Goal: Task Accomplishment & Management: Use online tool/utility

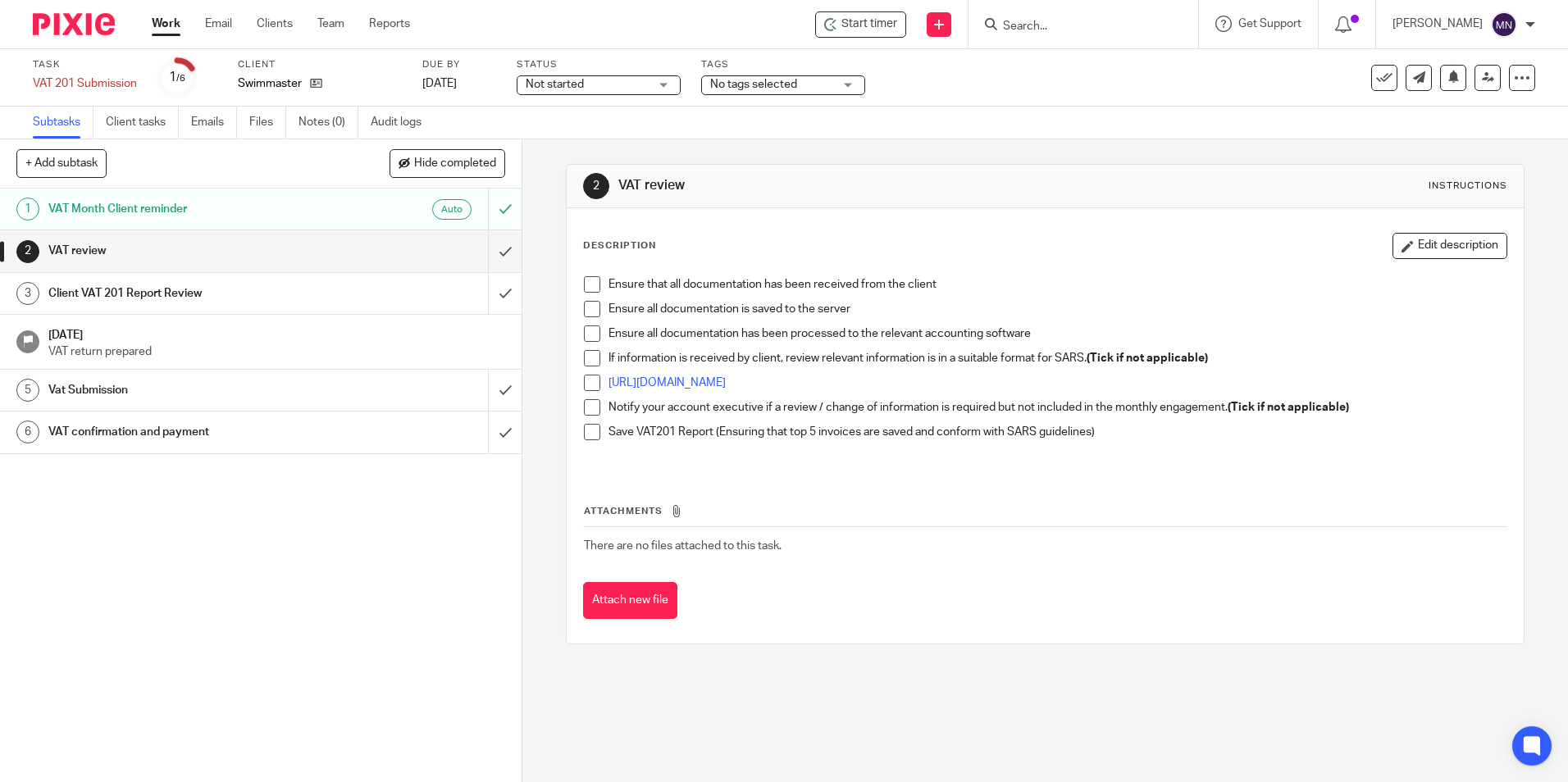
click at [588, 282] on span at bounding box center [592, 285] width 17 height 17
drag, startPoint x: 590, startPoint y: 311, endPoint x: 582, endPoint y: 313, distance: 8.2
click at [587, 311] on span at bounding box center [592, 309] width 17 height 17
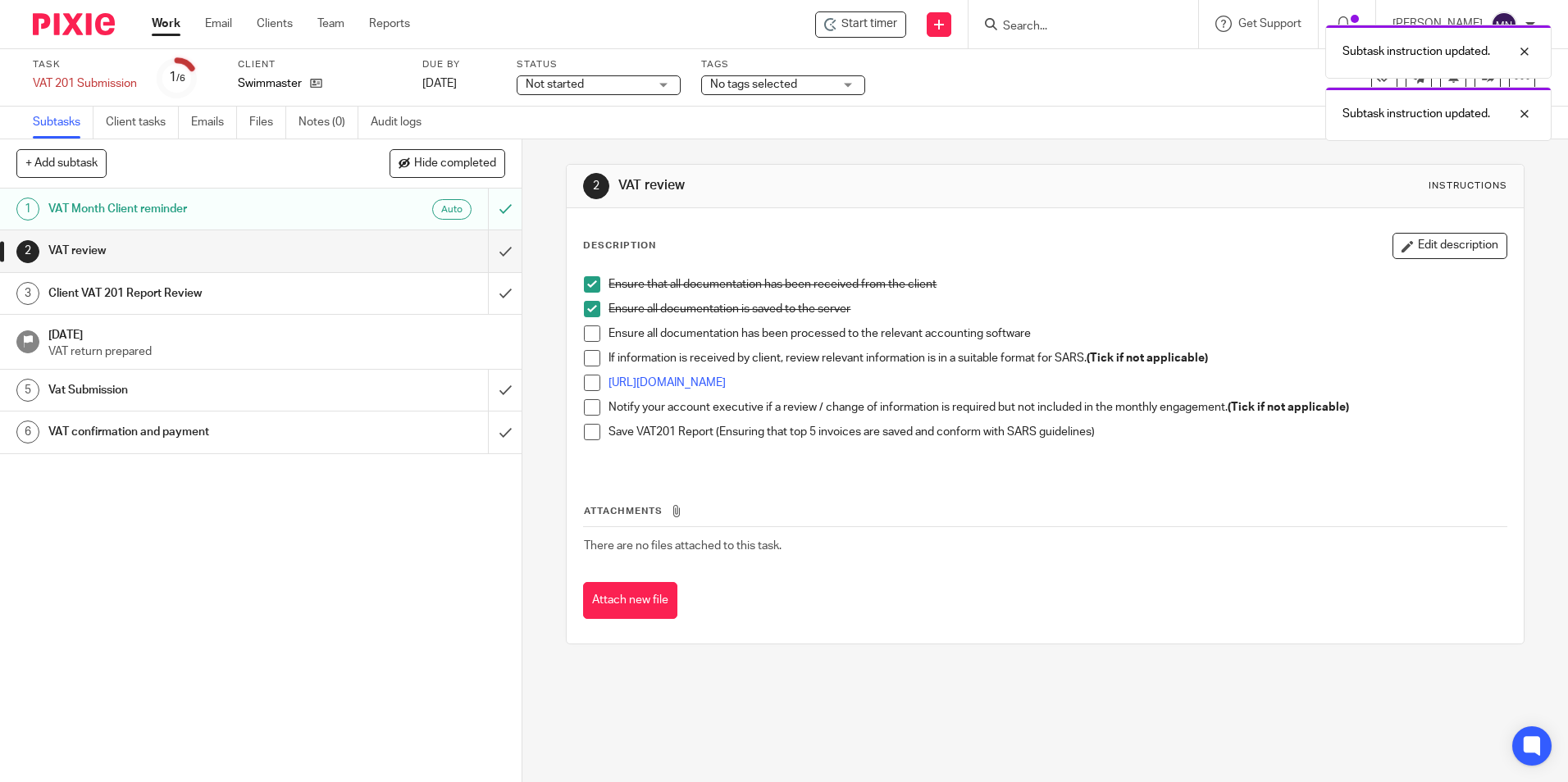
click at [577, 337] on div "Ensure that all documentation has been received from the client Ensure all docu…" at bounding box center [1044, 369] width 938 height 202
click at [591, 334] on span at bounding box center [592, 334] width 17 height 17
click at [585, 349] on li "Ensure all documentation has been processed to the relevant accounting software" at bounding box center [1044, 337] width 922 height 25
drag, startPoint x: 589, startPoint y: 356, endPoint x: 583, endPoint y: 369, distance: 14.3
click at [589, 355] on span at bounding box center [592, 358] width 17 height 17
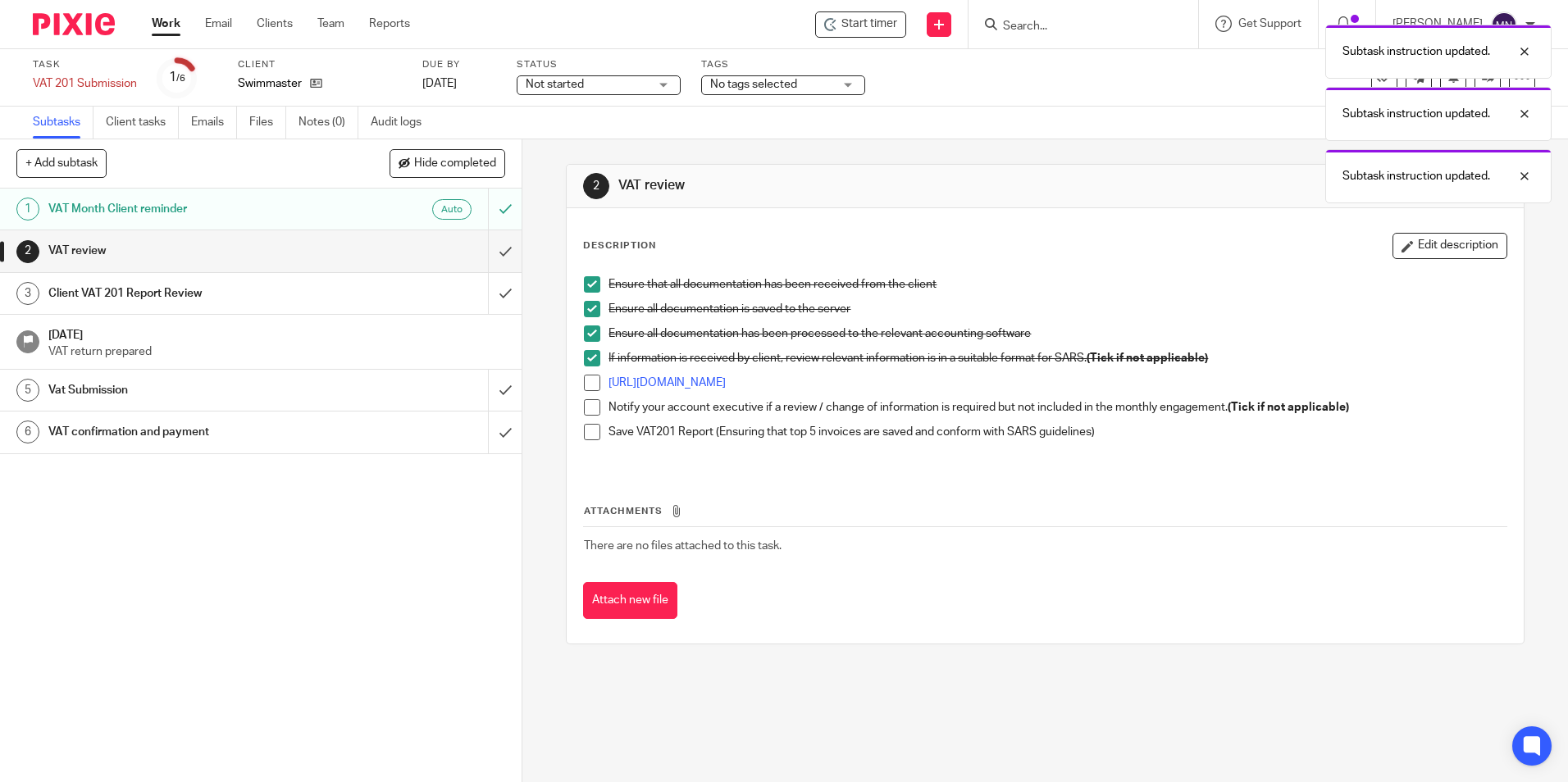
click at [590, 389] on span at bounding box center [592, 383] width 17 height 17
click at [590, 415] on span at bounding box center [592, 408] width 17 height 17
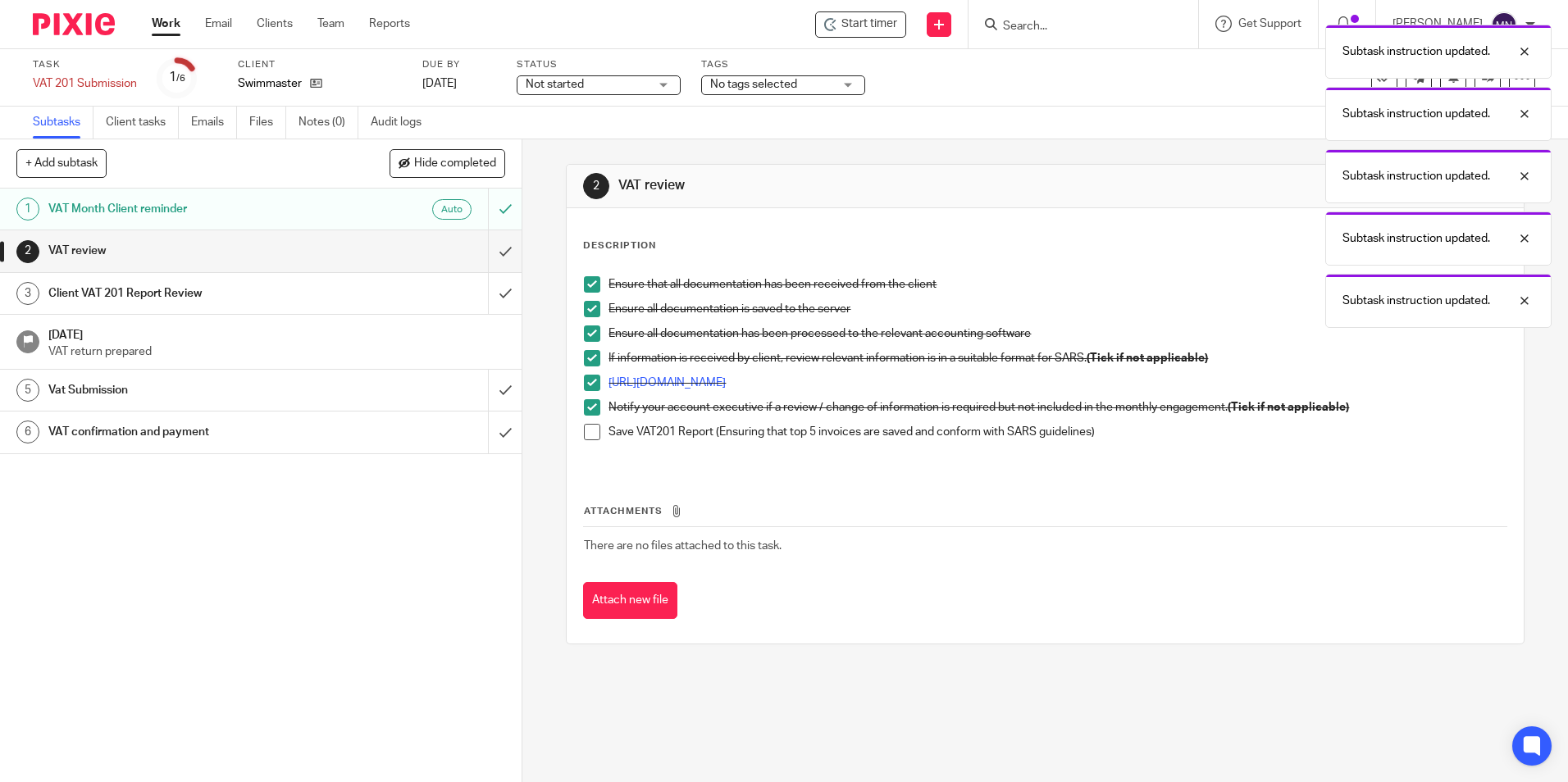
click at [586, 427] on span at bounding box center [592, 432] width 17 height 17
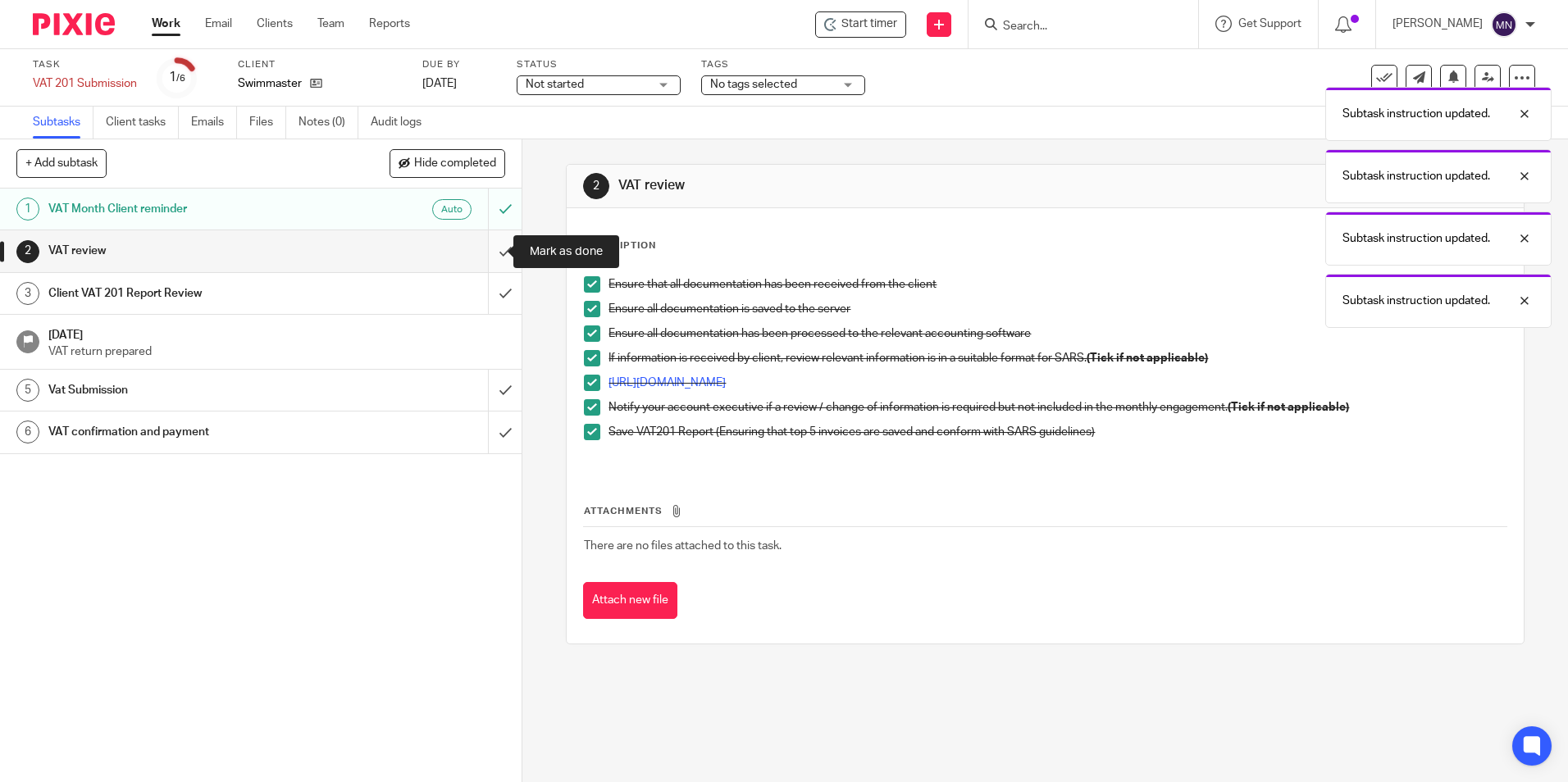
click at [494, 247] on input "submit" at bounding box center [261, 251] width 522 height 41
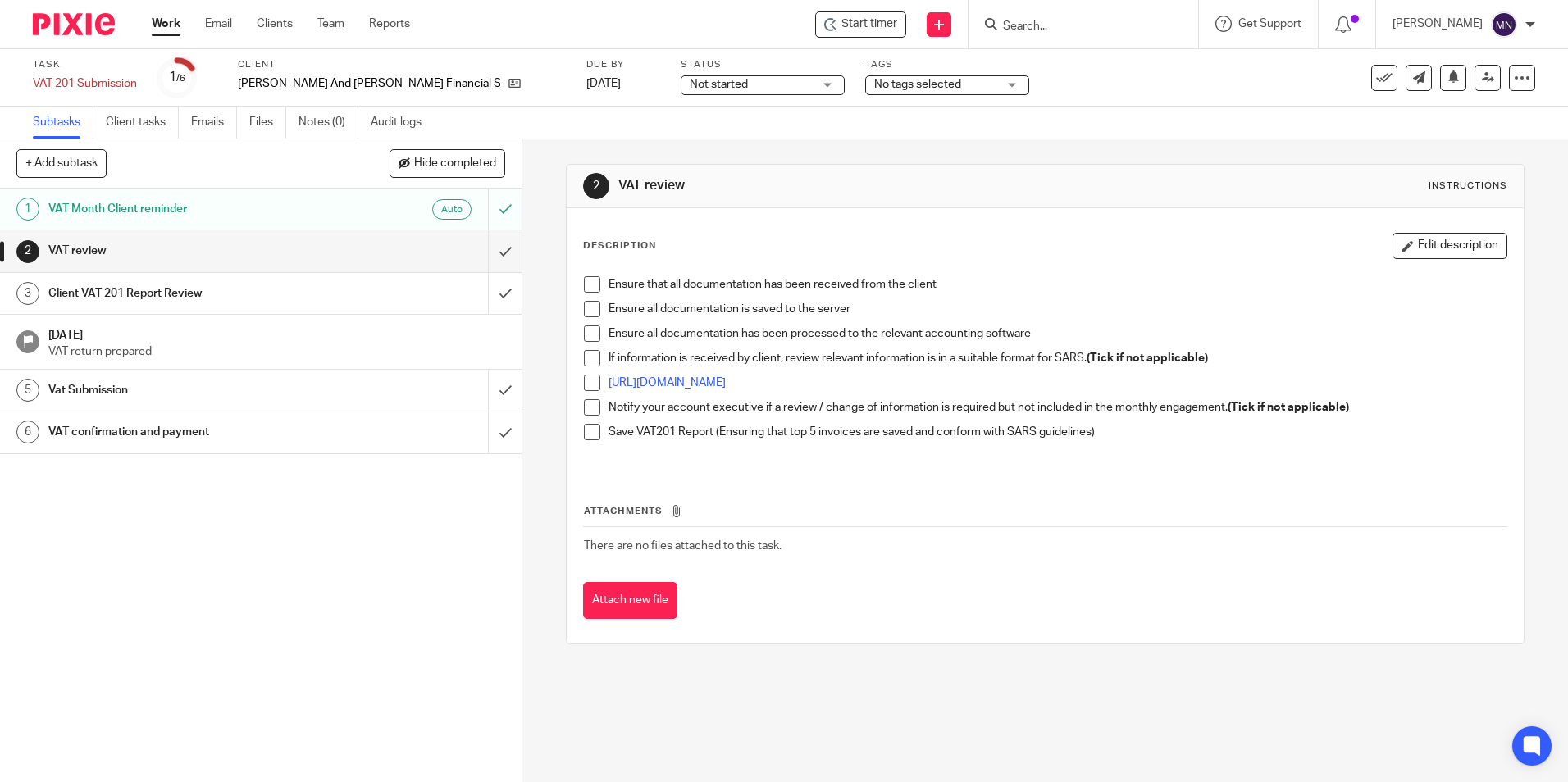
click at [584, 278] on span at bounding box center [592, 285] width 17 height 17
click at [588, 309] on span at bounding box center [592, 309] width 17 height 17
click at [596, 332] on span at bounding box center [592, 334] width 17 height 17
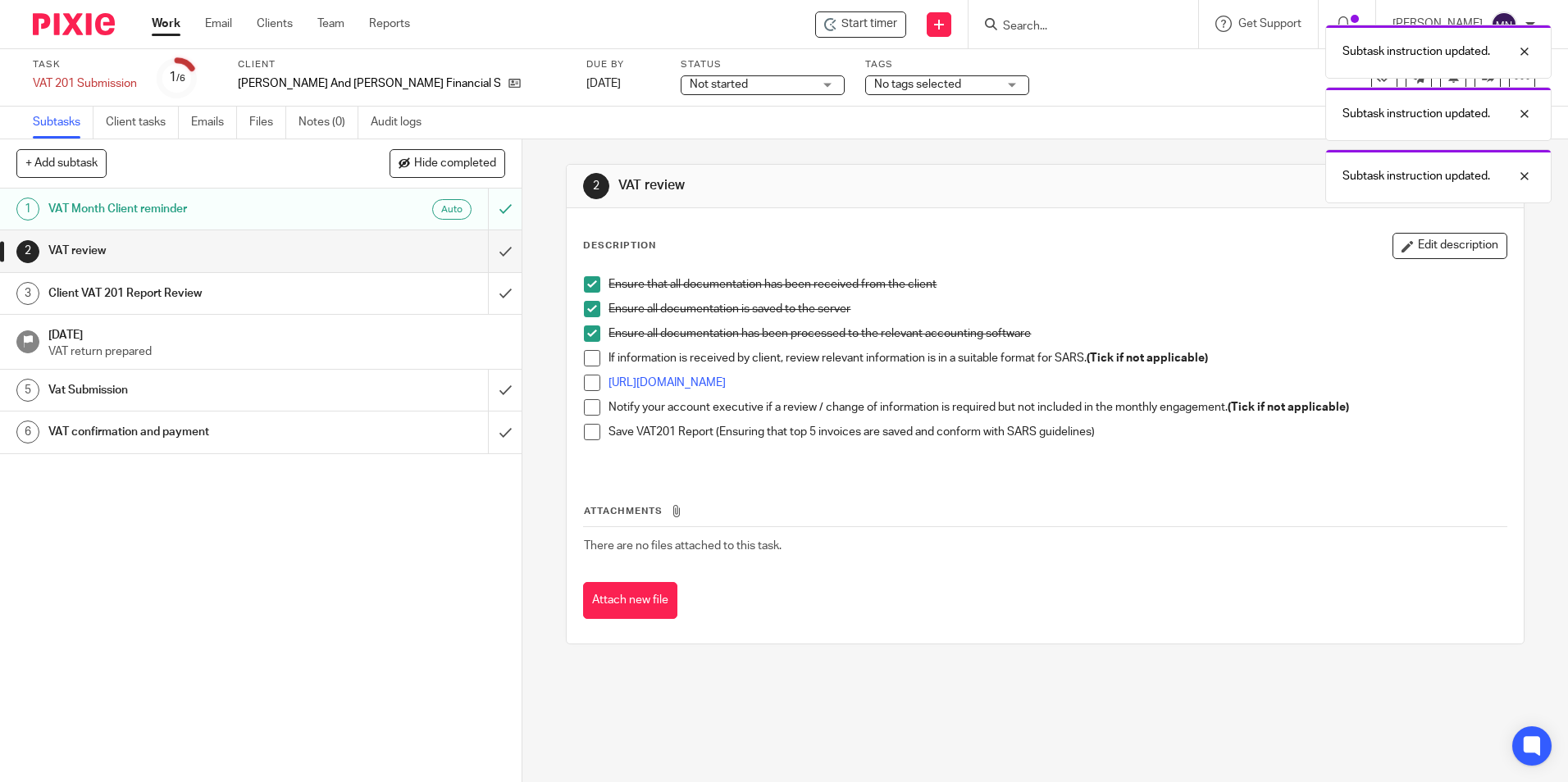
drag, startPoint x: 585, startPoint y: 356, endPoint x: 584, endPoint y: 374, distance: 18.0
click at [585, 357] on span at bounding box center [592, 358] width 17 height 17
click at [584, 376] on span at bounding box center [592, 383] width 17 height 17
click at [597, 414] on li "Notify your account executive if a review / change of information is required b…" at bounding box center [1044, 412] width 922 height 25
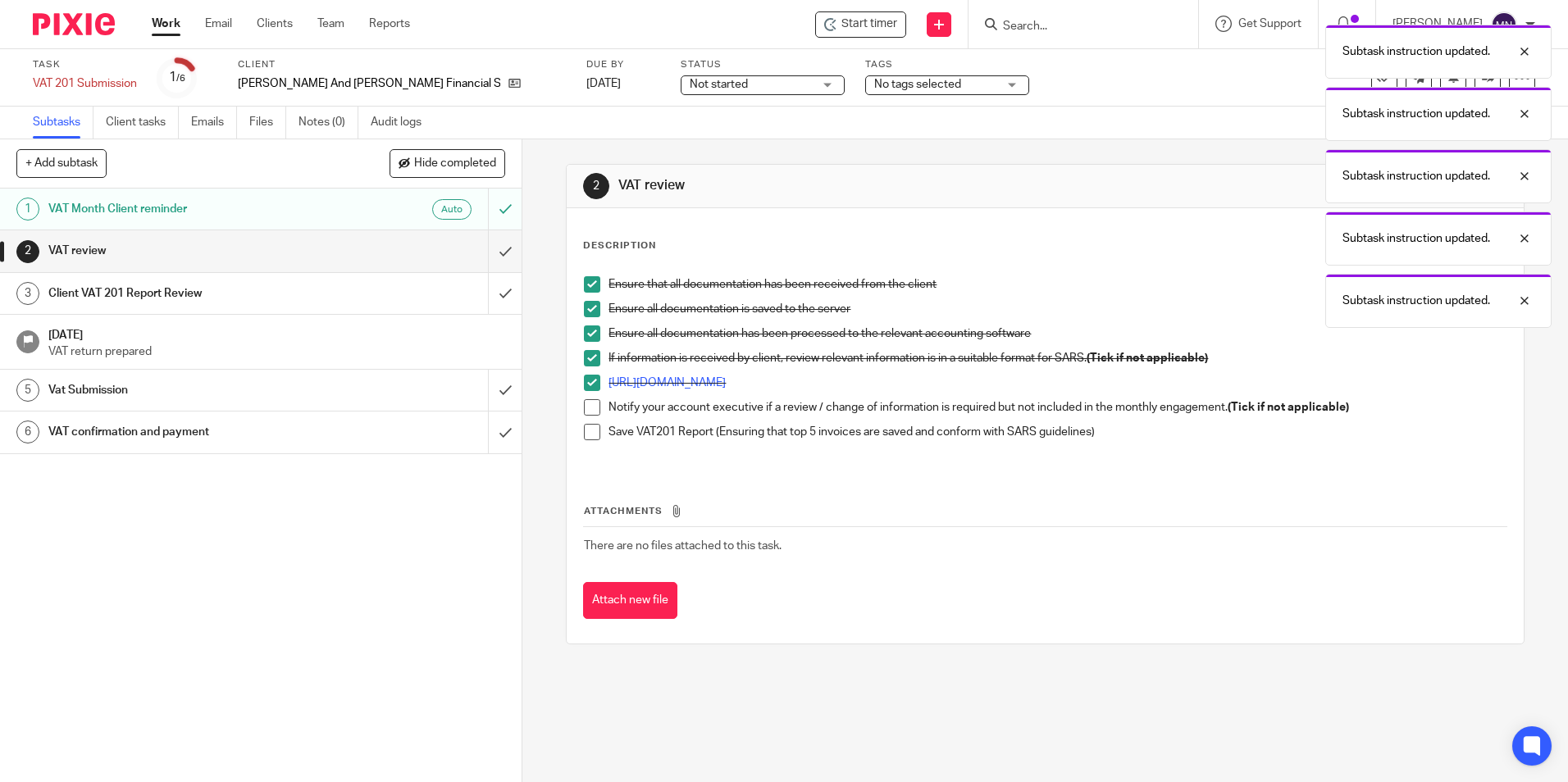
drag, startPoint x: 586, startPoint y: 402, endPoint x: 582, endPoint y: 425, distance: 23.3
click at [585, 402] on span at bounding box center [592, 408] width 17 height 17
click at [584, 429] on span at bounding box center [592, 432] width 17 height 17
click at [500, 241] on input "submit" at bounding box center [261, 251] width 522 height 41
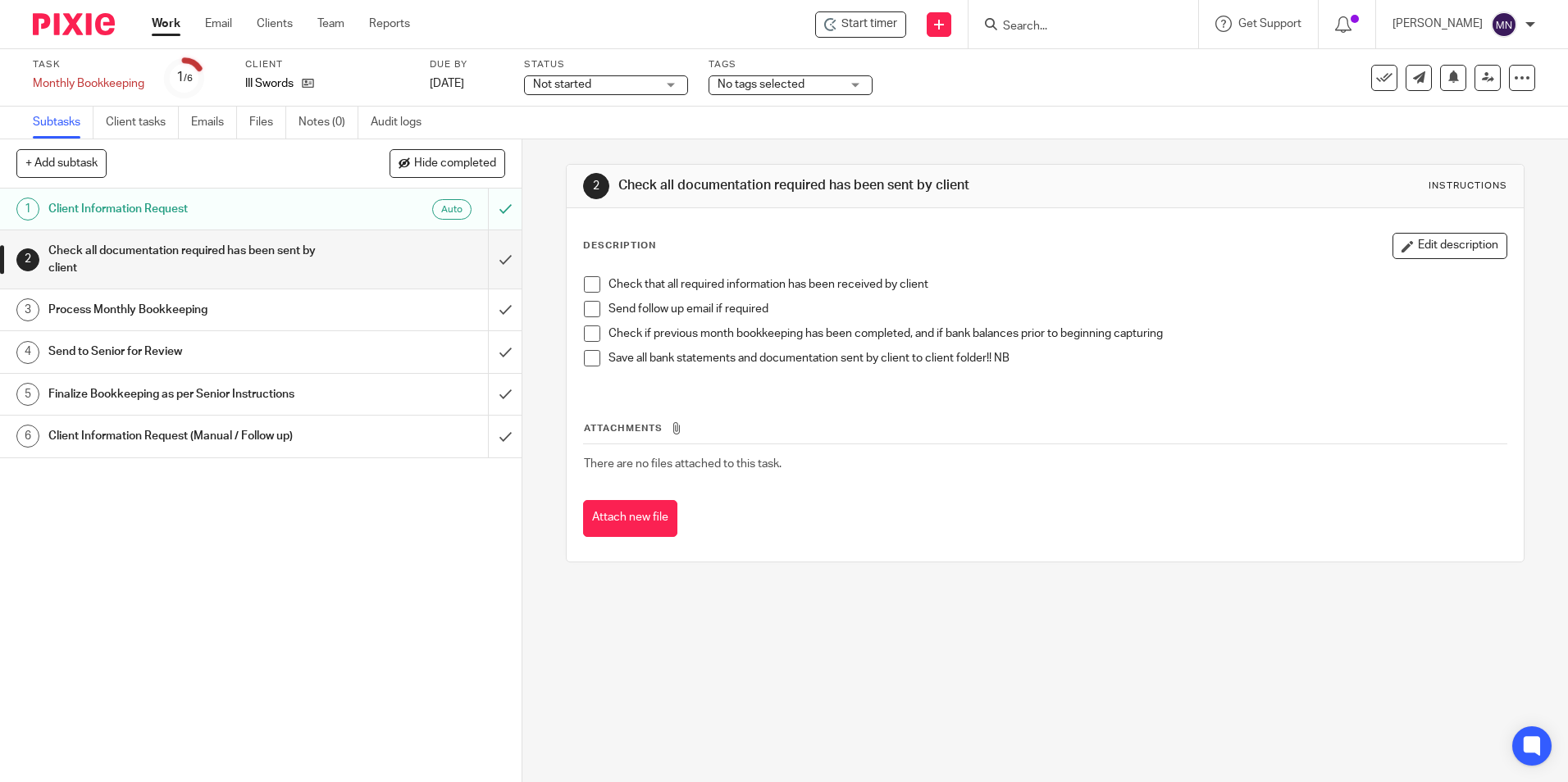
click at [590, 281] on span at bounding box center [592, 285] width 17 height 17
click at [592, 301] on span at bounding box center [592, 309] width 17 height 17
click at [588, 329] on span at bounding box center [592, 334] width 17 height 17
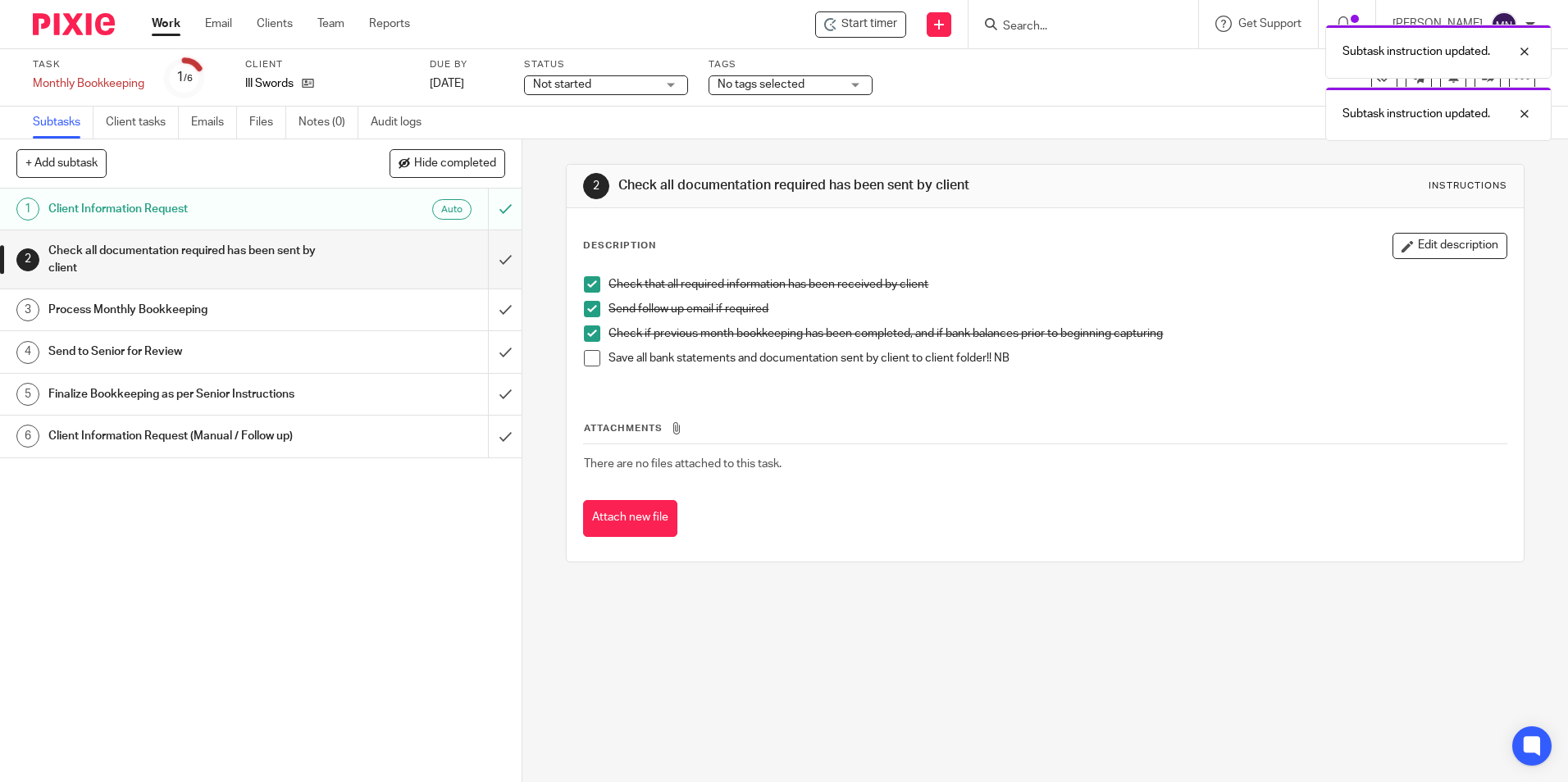
click at [597, 358] on li "Save all bank statements and documentation sent by client to client folder!! NB" at bounding box center [1044, 362] width 922 height 25
click at [593, 362] on span at bounding box center [592, 358] width 17 height 17
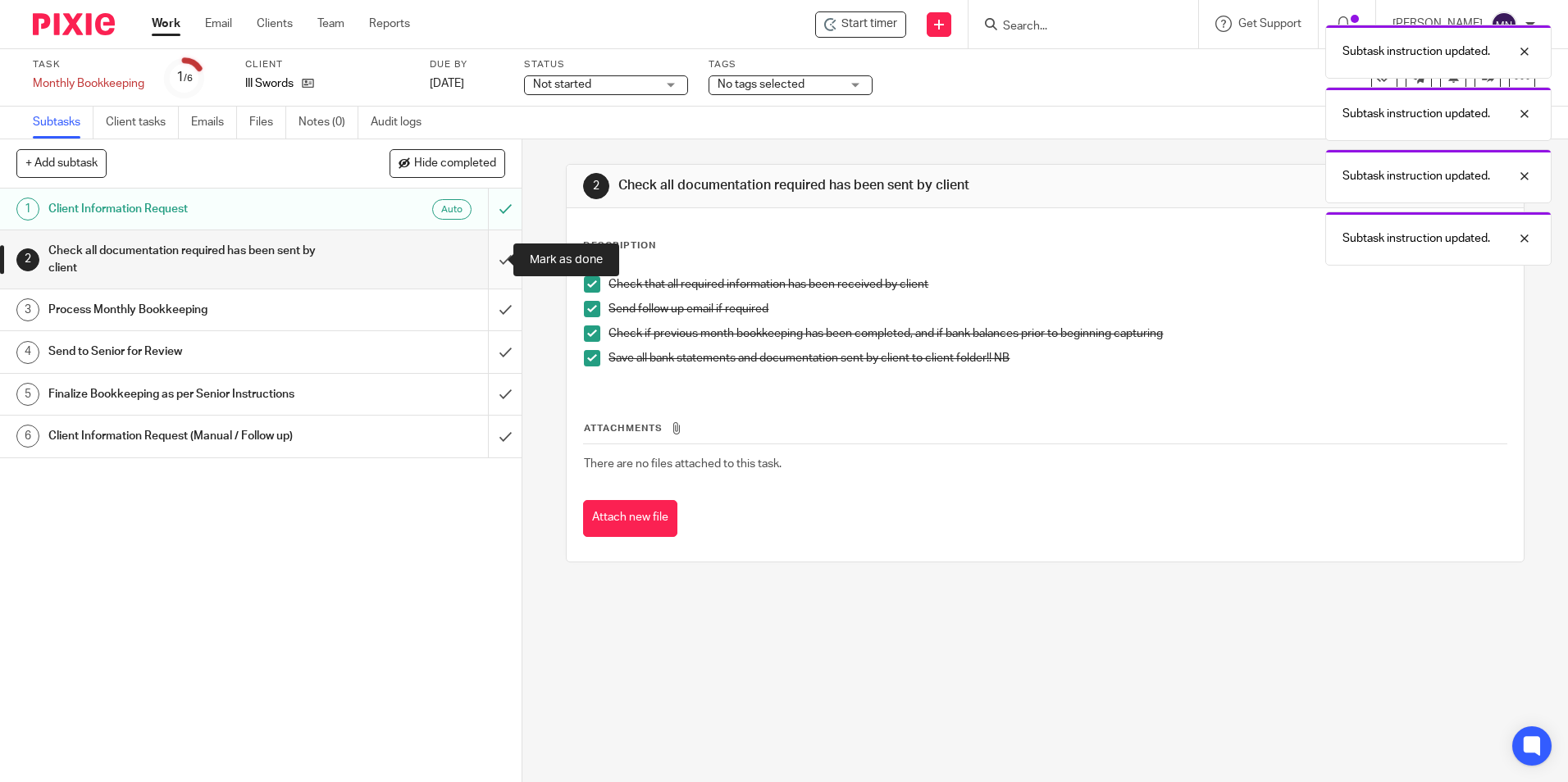
click at [495, 258] on input "submit" at bounding box center [261, 259] width 522 height 58
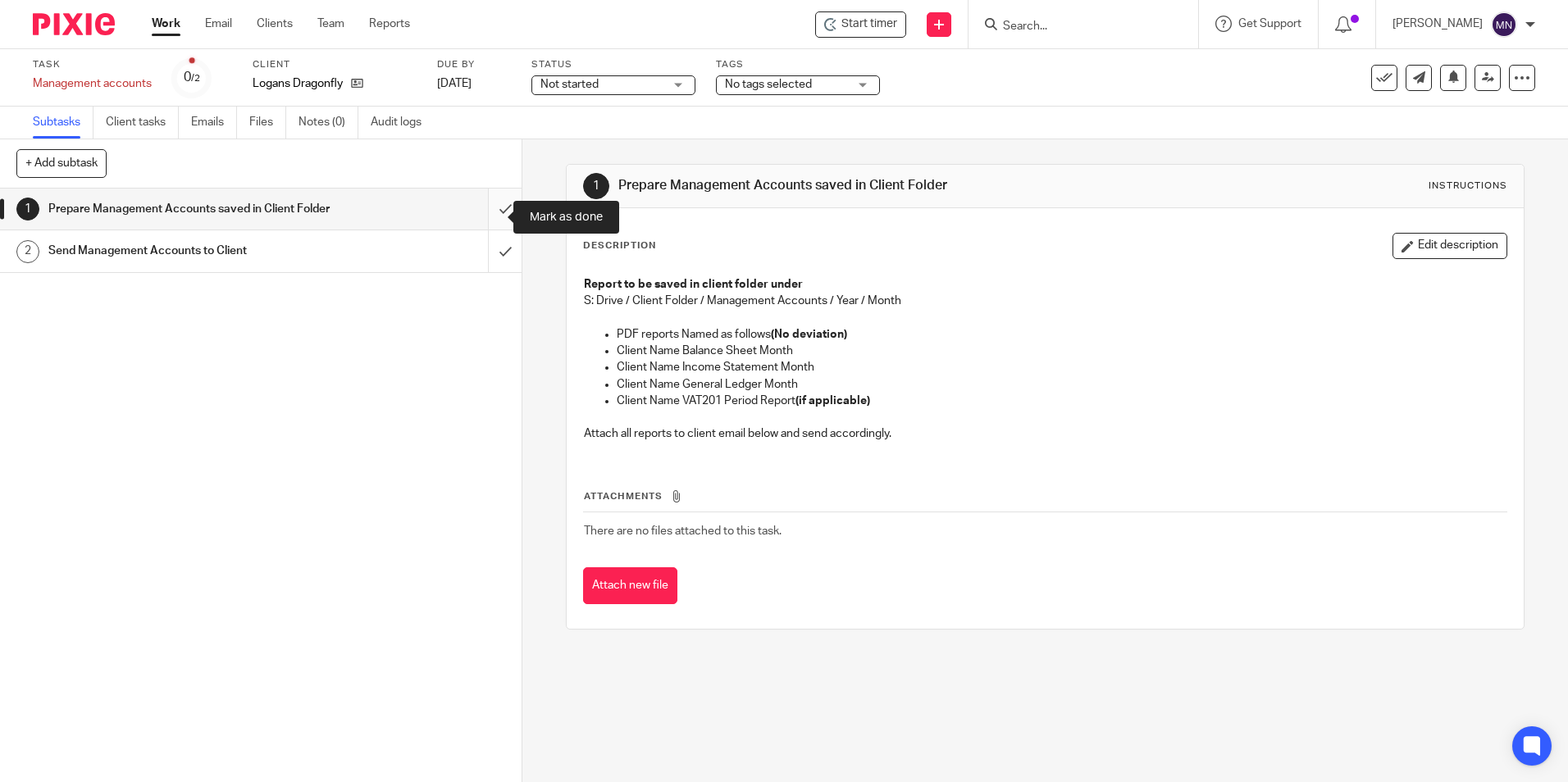
click at [493, 221] on input "submit" at bounding box center [261, 209] width 522 height 41
click at [483, 217] on input "submit" at bounding box center [261, 209] width 522 height 41
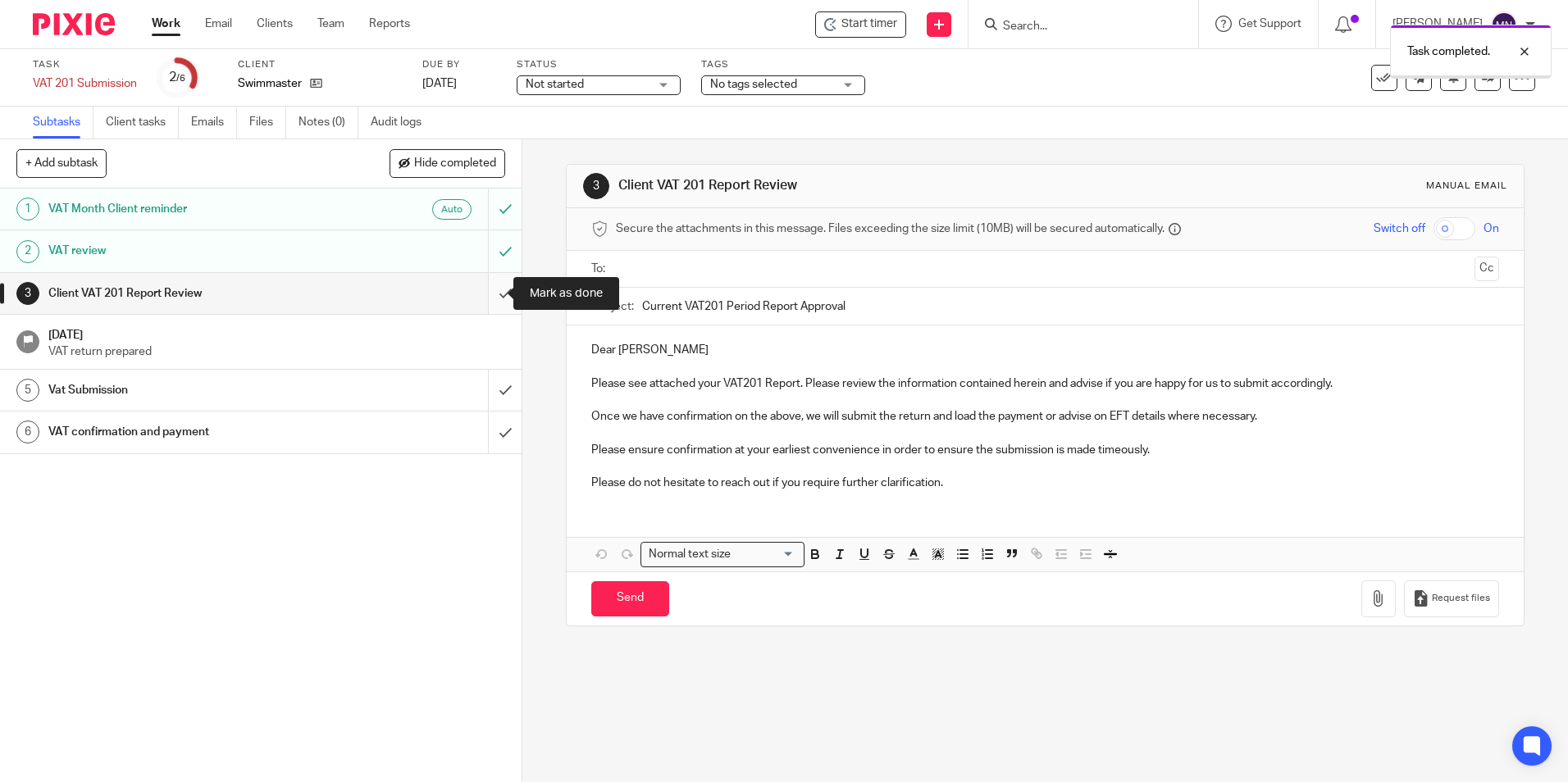
drag, startPoint x: 0, startPoint y: 0, endPoint x: 490, endPoint y: 297, distance: 573.0
click at [490, 297] on input "submit" at bounding box center [261, 293] width 522 height 41
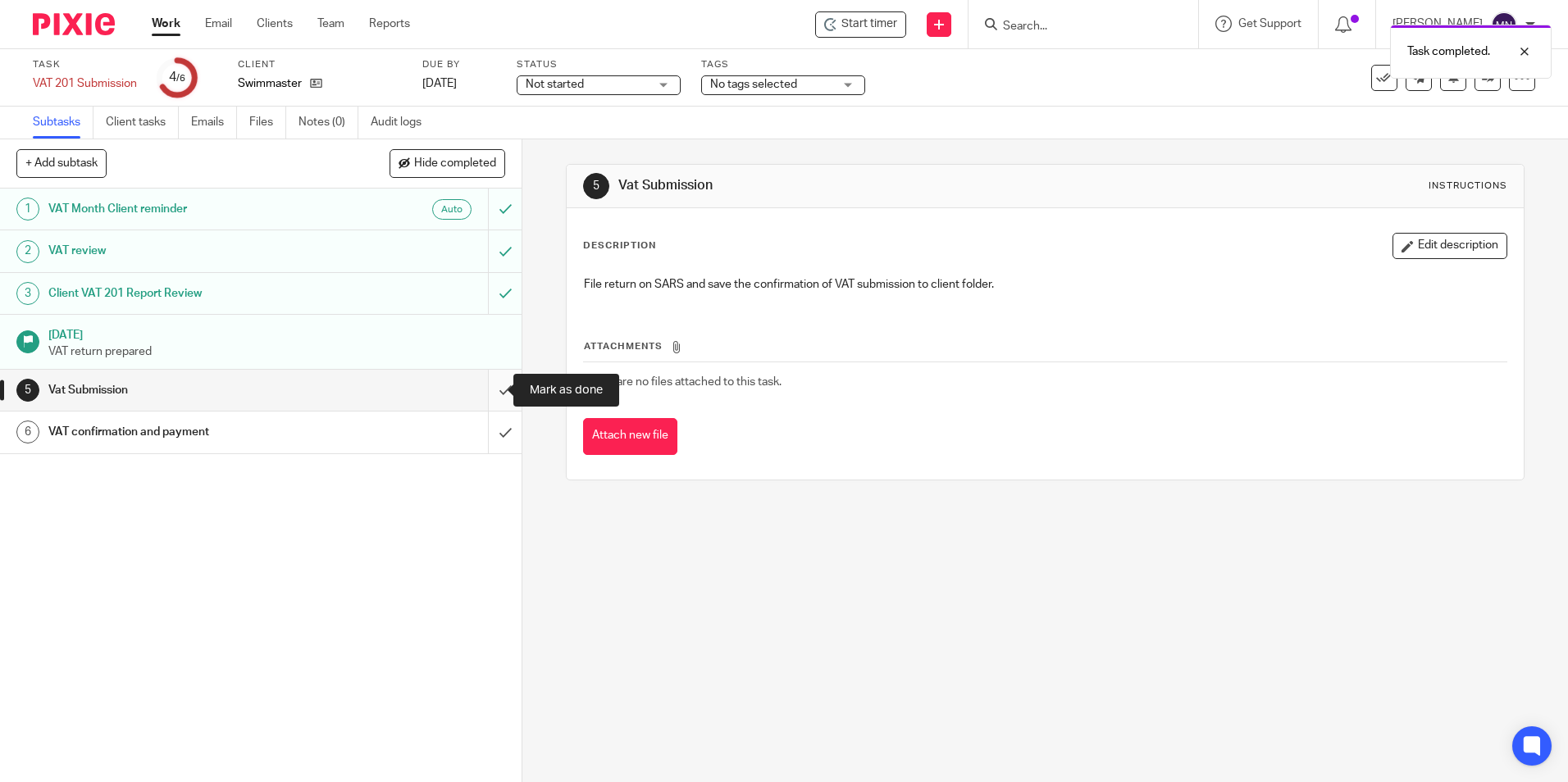
click at [488, 390] on input "submit" at bounding box center [261, 390] width 522 height 41
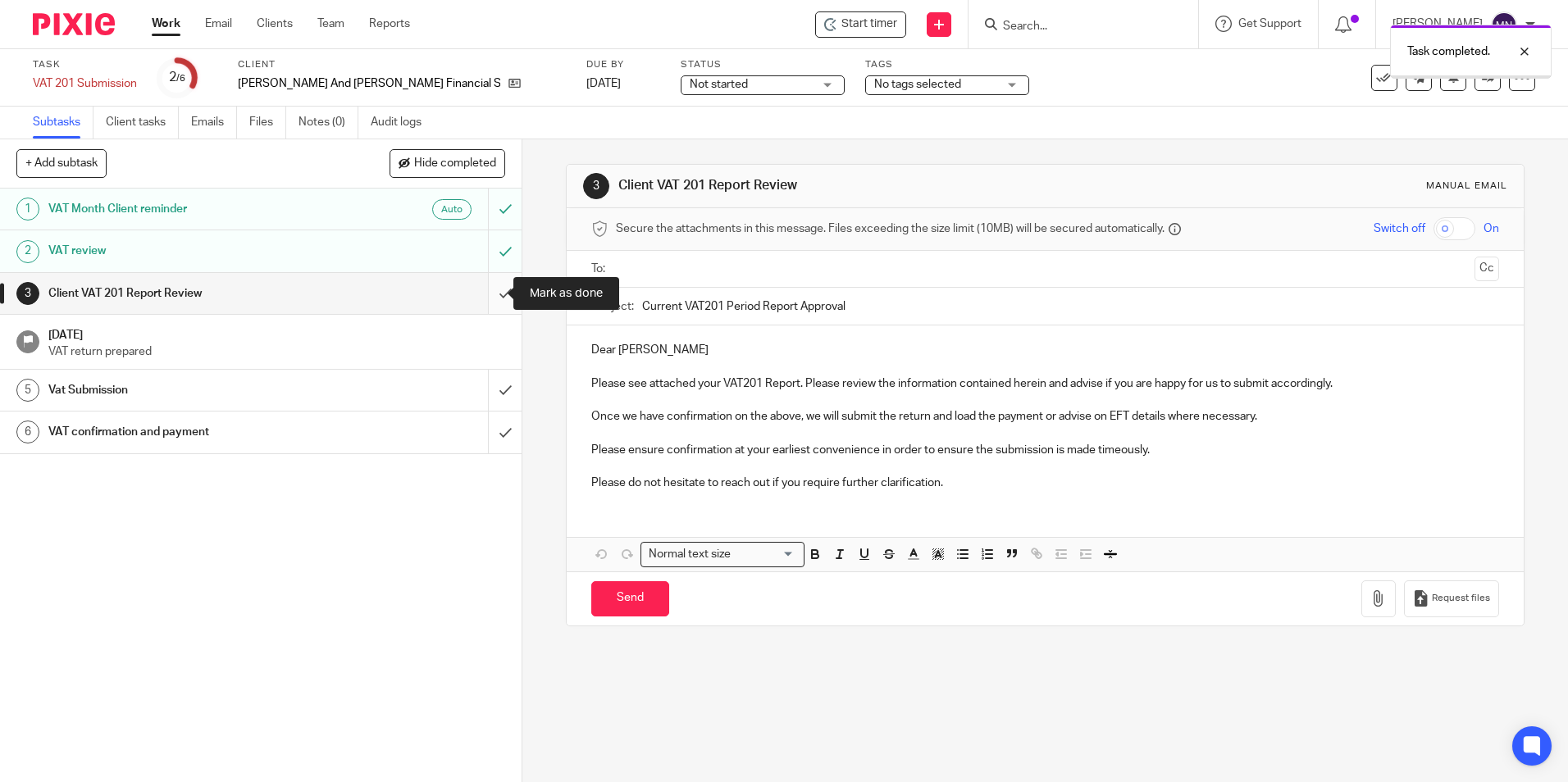
click at [498, 288] on input "submit" at bounding box center [261, 293] width 522 height 41
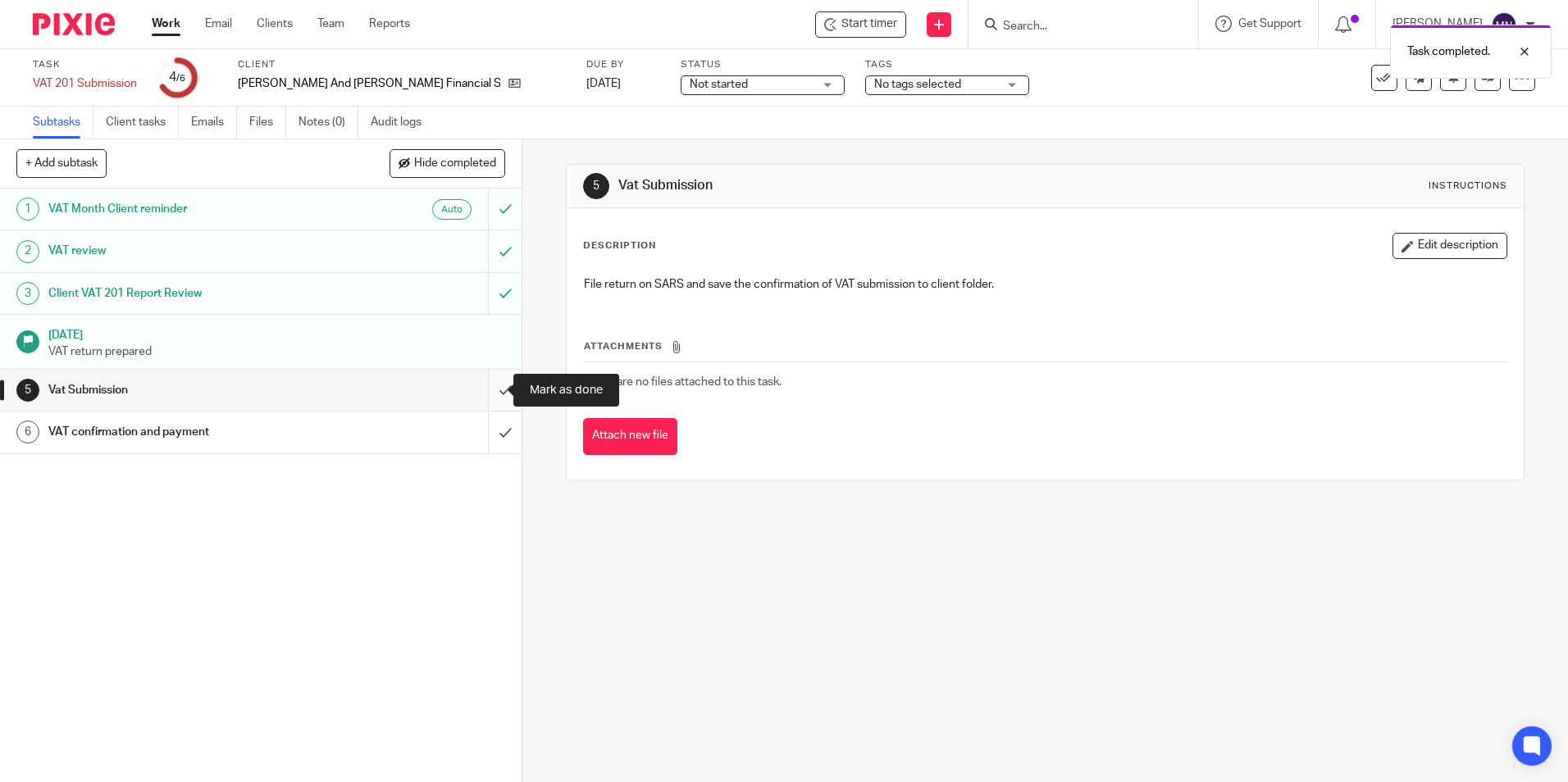
click at [498, 372] on input "submit" at bounding box center [261, 390] width 522 height 41
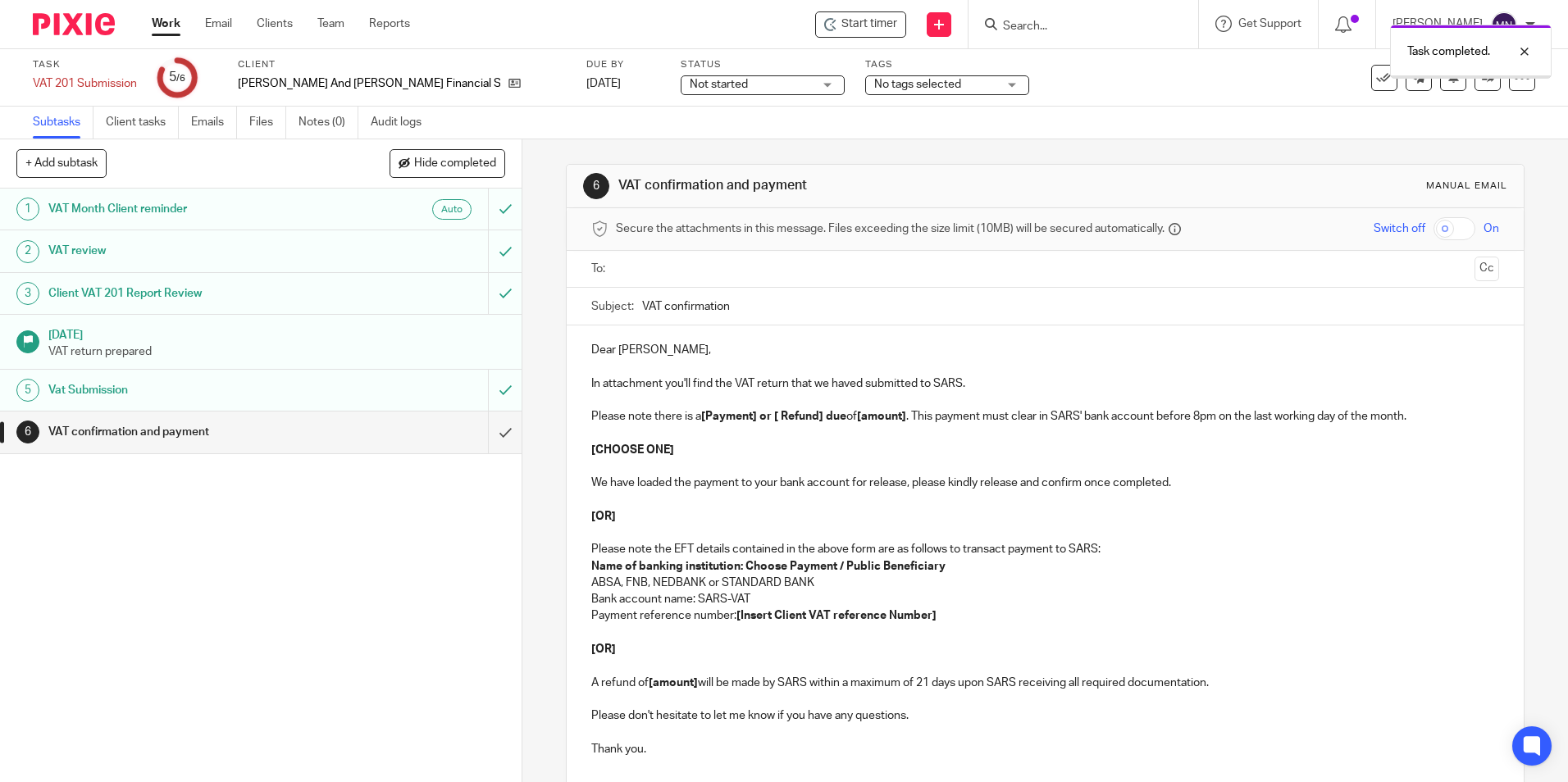
click at [501, 422] on input "submit" at bounding box center [261, 432] width 522 height 41
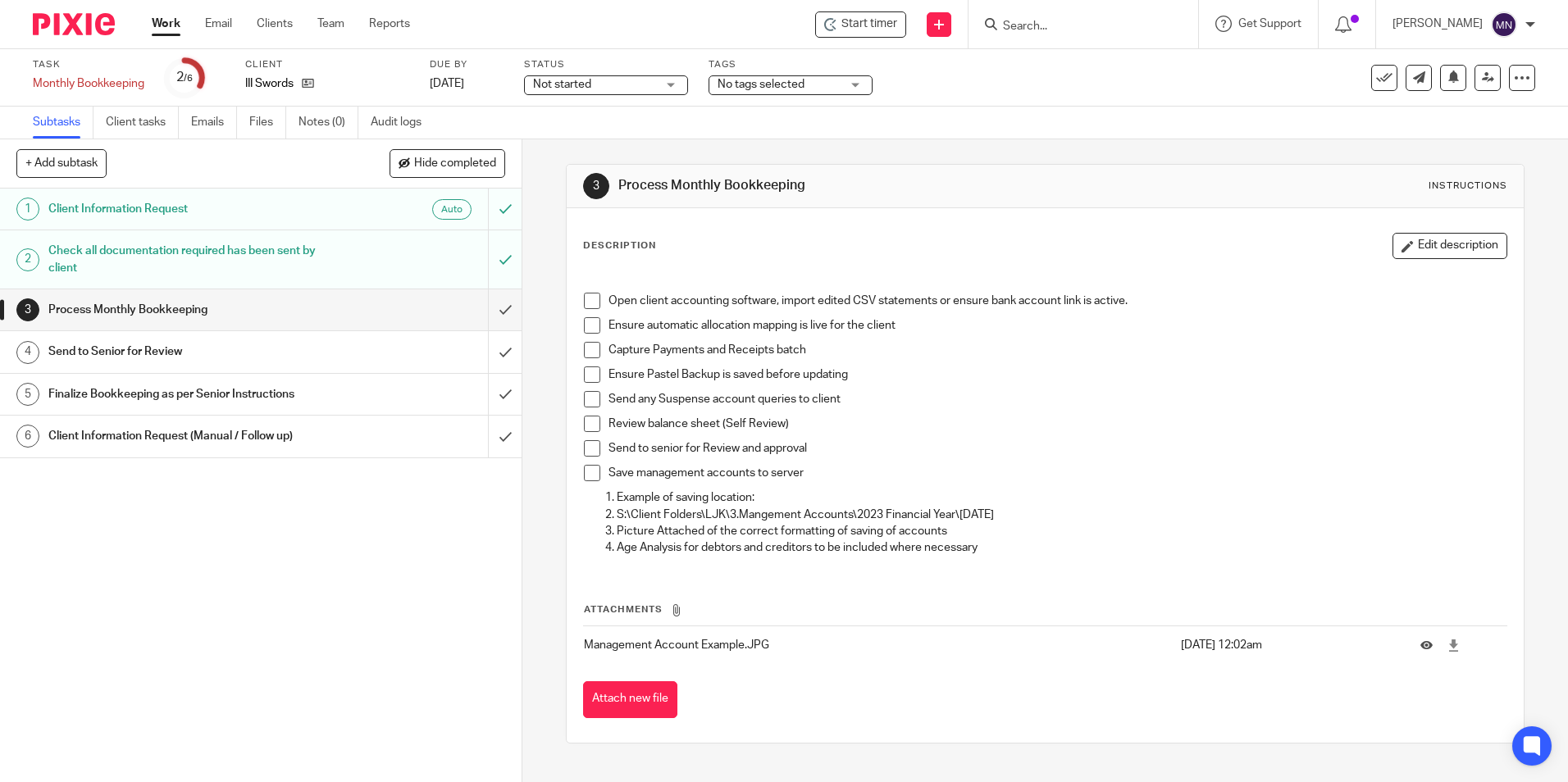
click at [584, 297] on span at bounding box center [592, 301] width 17 height 17
click at [588, 323] on span at bounding box center [592, 325] width 17 height 17
click at [585, 346] on span at bounding box center [592, 350] width 17 height 17
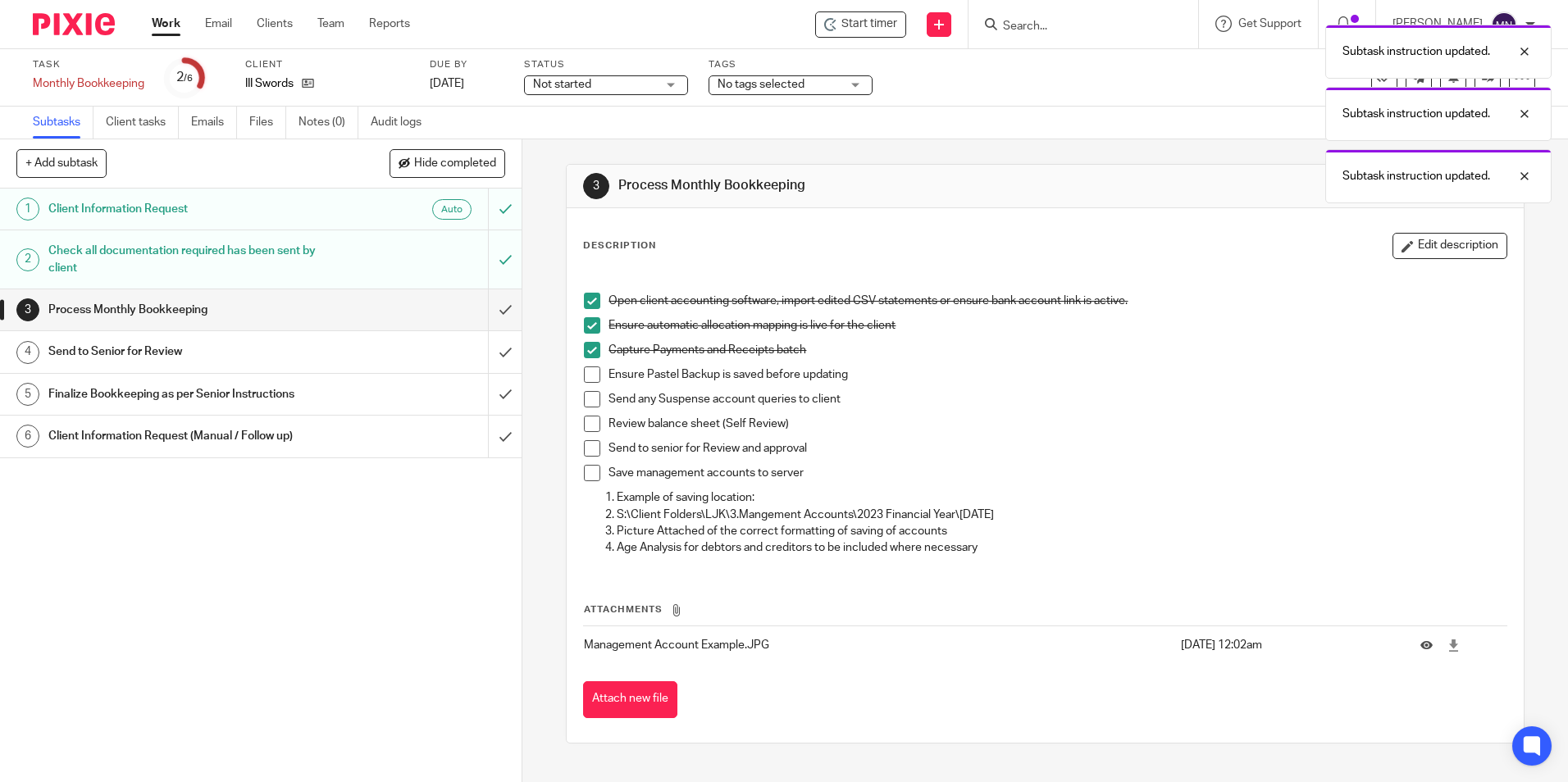
click at [586, 370] on span at bounding box center [592, 375] width 17 height 17
click at [589, 398] on span at bounding box center [592, 400] width 17 height 17
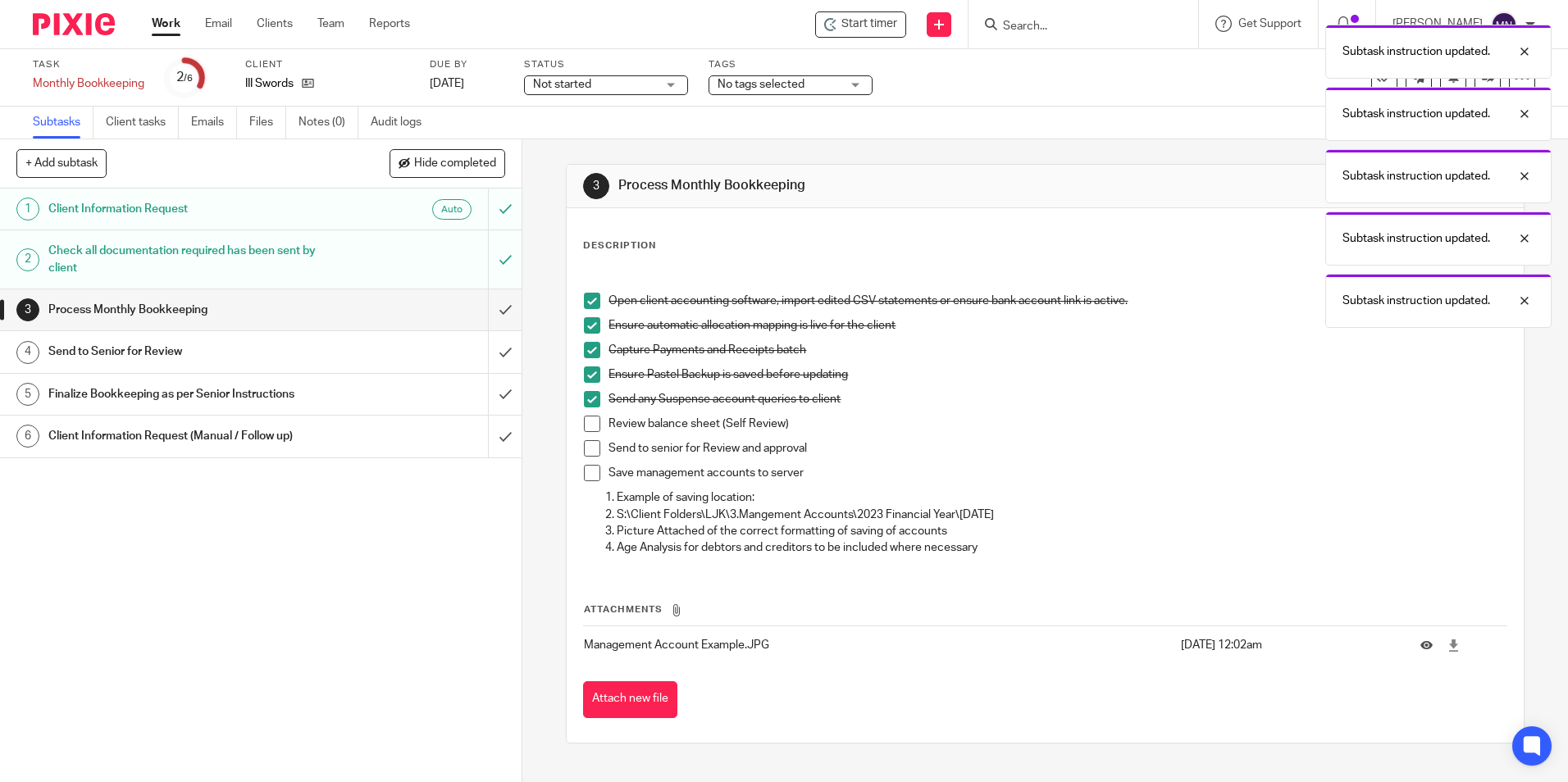
click at [590, 438] on li "Review balance sheet (Self Review)" at bounding box center [1044, 427] width 922 height 25
click at [590, 430] on span at bounding box center [592, 424] width 17 height 17
click at [587, 445] on span at bounding box center [592, 448] width 17 height 17
drag, startPoint x: 583, startPoint y: 464, endPoint x: 581, endPoint y: 476, distance: 12.2
click at [584, 462] on li "Send to senior for Review and approval" at bounding box center [1044, 452] width 922 height 25
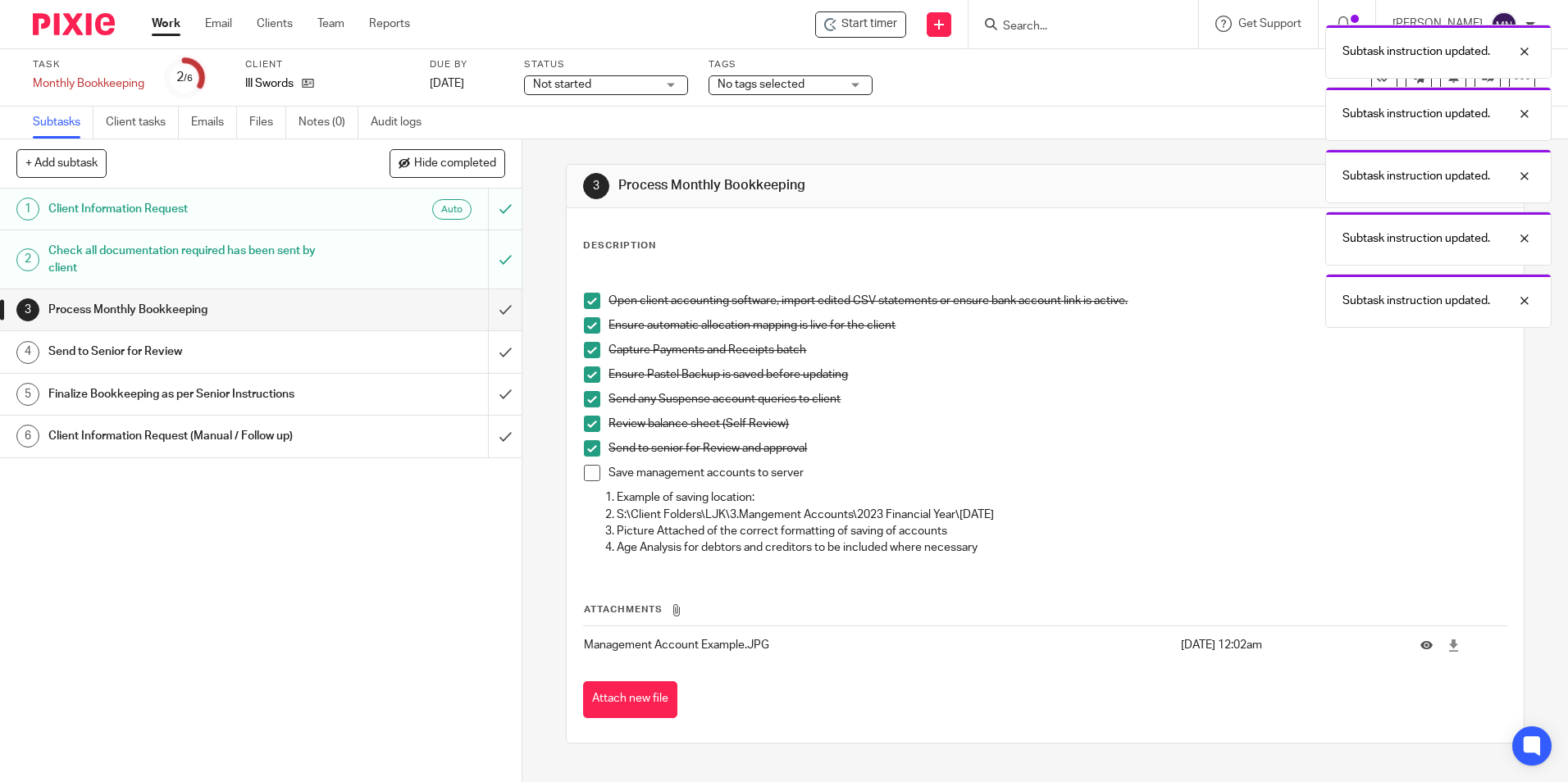
click at [584, 477] on span at bounding box center [592, 473] width 17 height 17
click at [483, 293] on input "submit" at bounding box center [261, 310] width 522 height 41
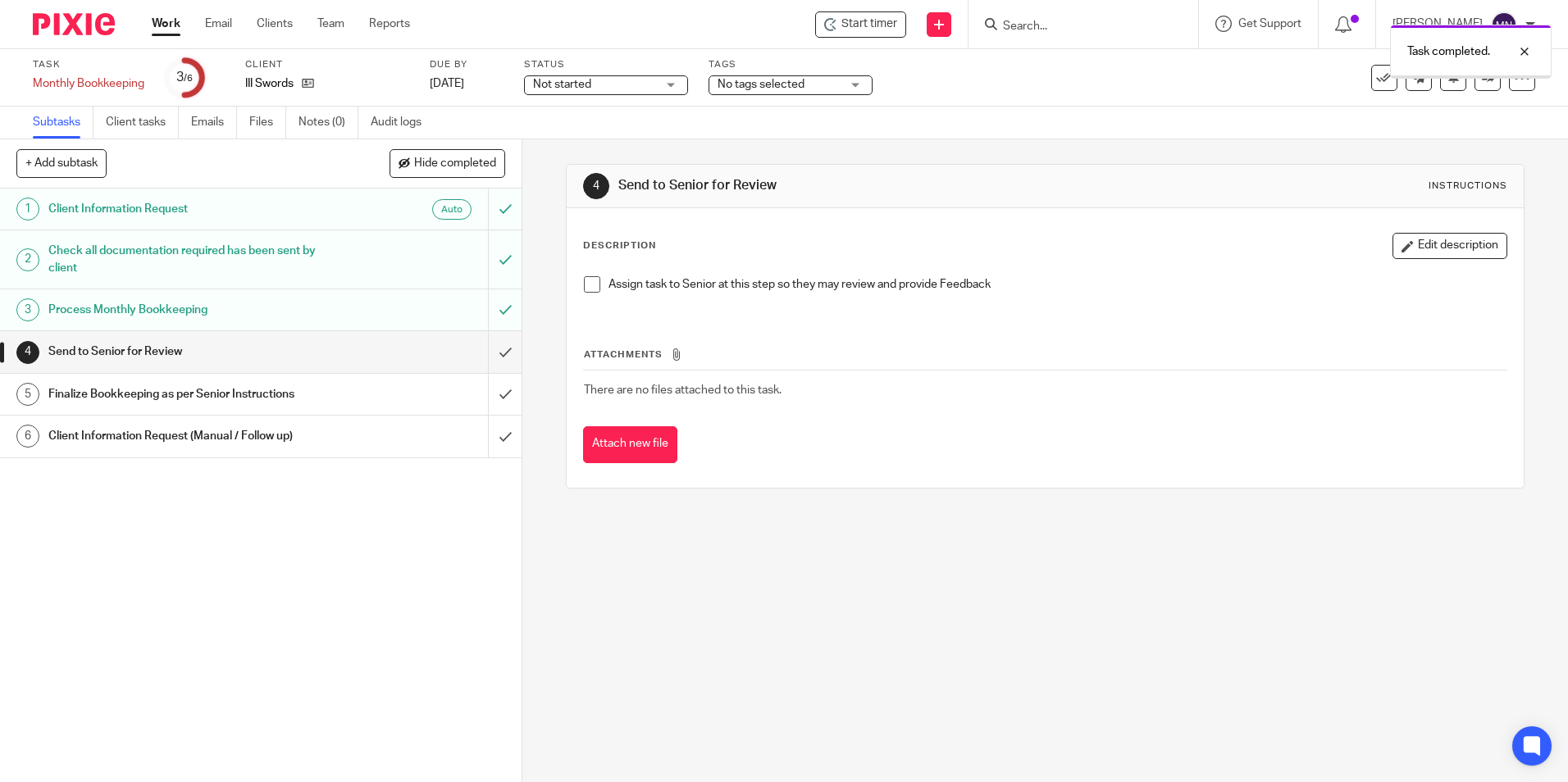
click at [585, 282] on span at bounding box center [592, 285] width 17 height 17
click at [503, 348] on input "submit" at bounding box center [261, 351] width 522 height 41
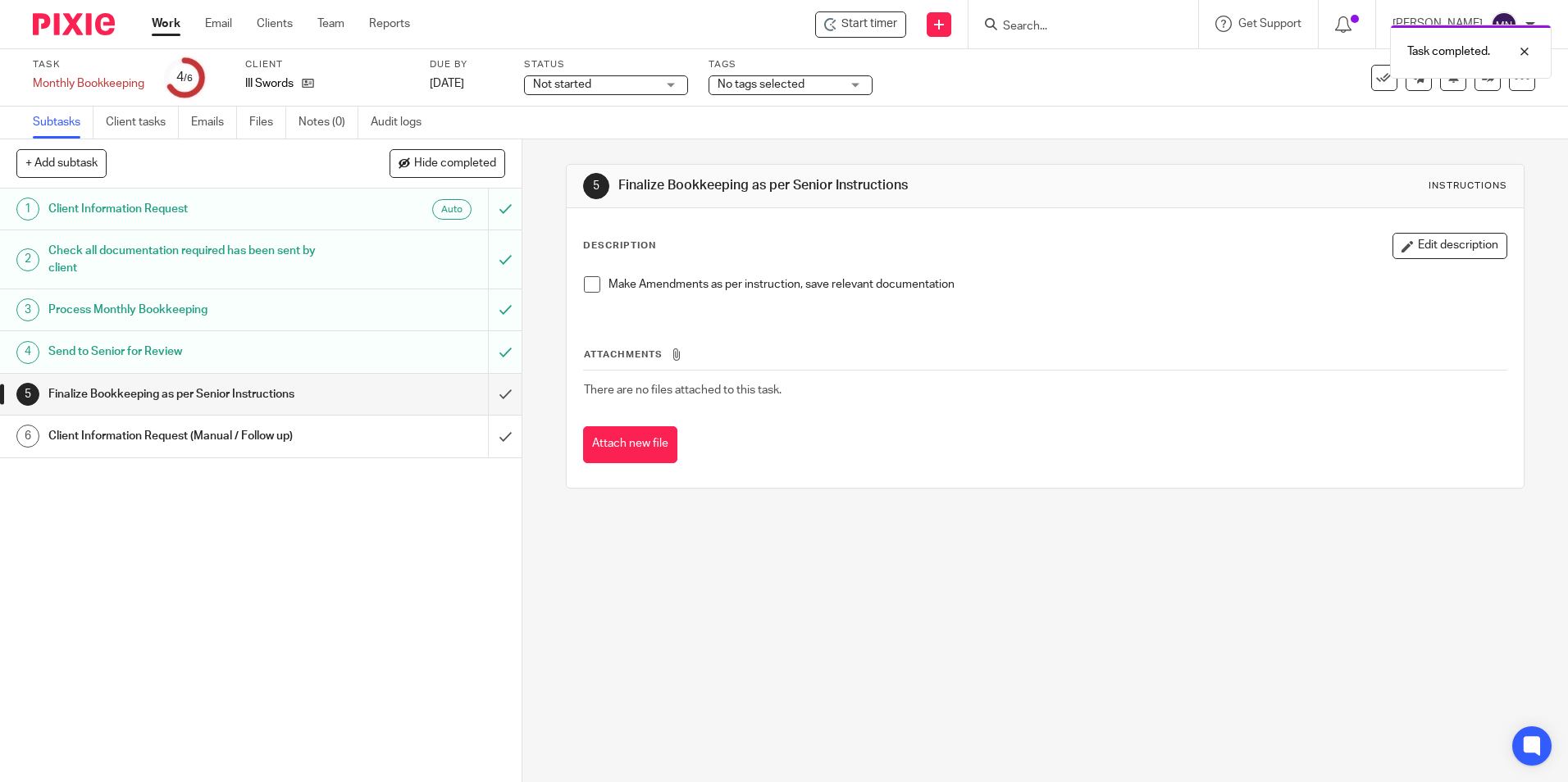
click at [589, 282] on span at bounding box center [592, 285] width 17 height 17
click at [492, 398] on input "submit" at bounding box center [261, 394] width 522 height 41
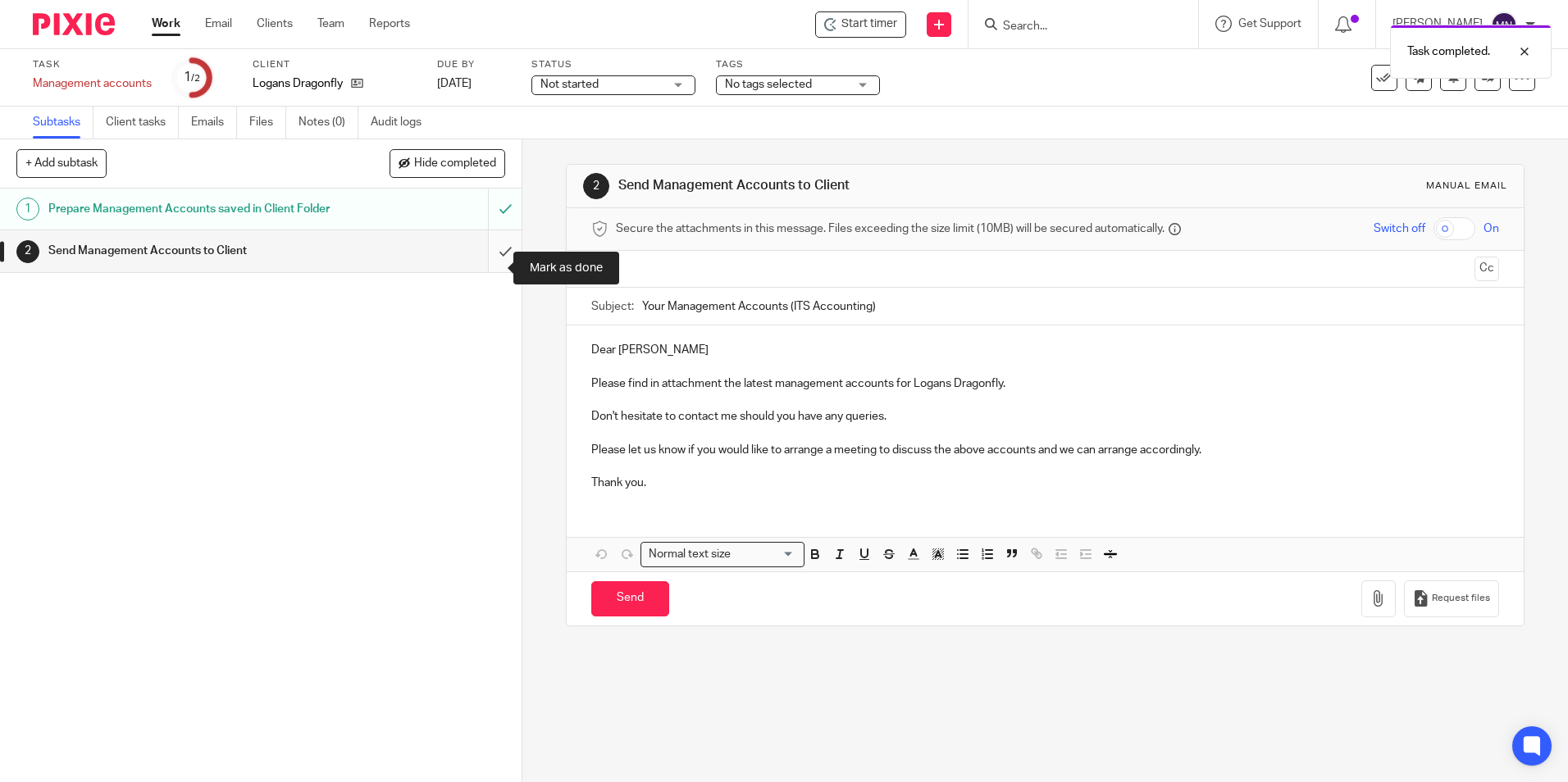
click at [496, 256] on input "submit" at bounding box center [261, 251] width 522 height 41
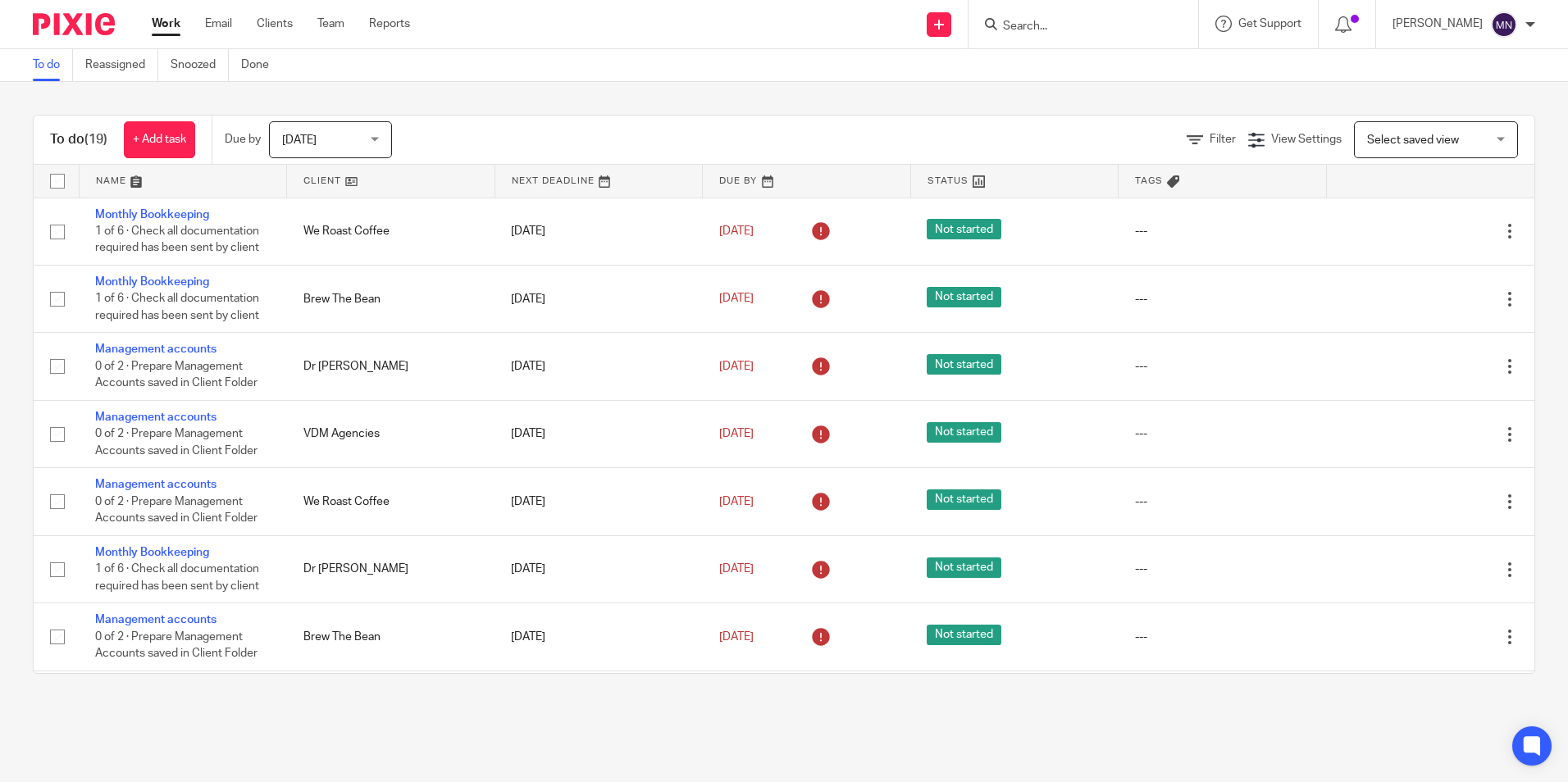
click at [175, 15] on div "Work Email Clients Team Reports Work Email Clients Team Reports Settings" at bounding box center [285, 24] width 300 height 49
click at [165, 23] on link "Work" at bounding box center [165, 24] width 28 height 17
